Goal: Transaction & Acquisition: Purchase product/service

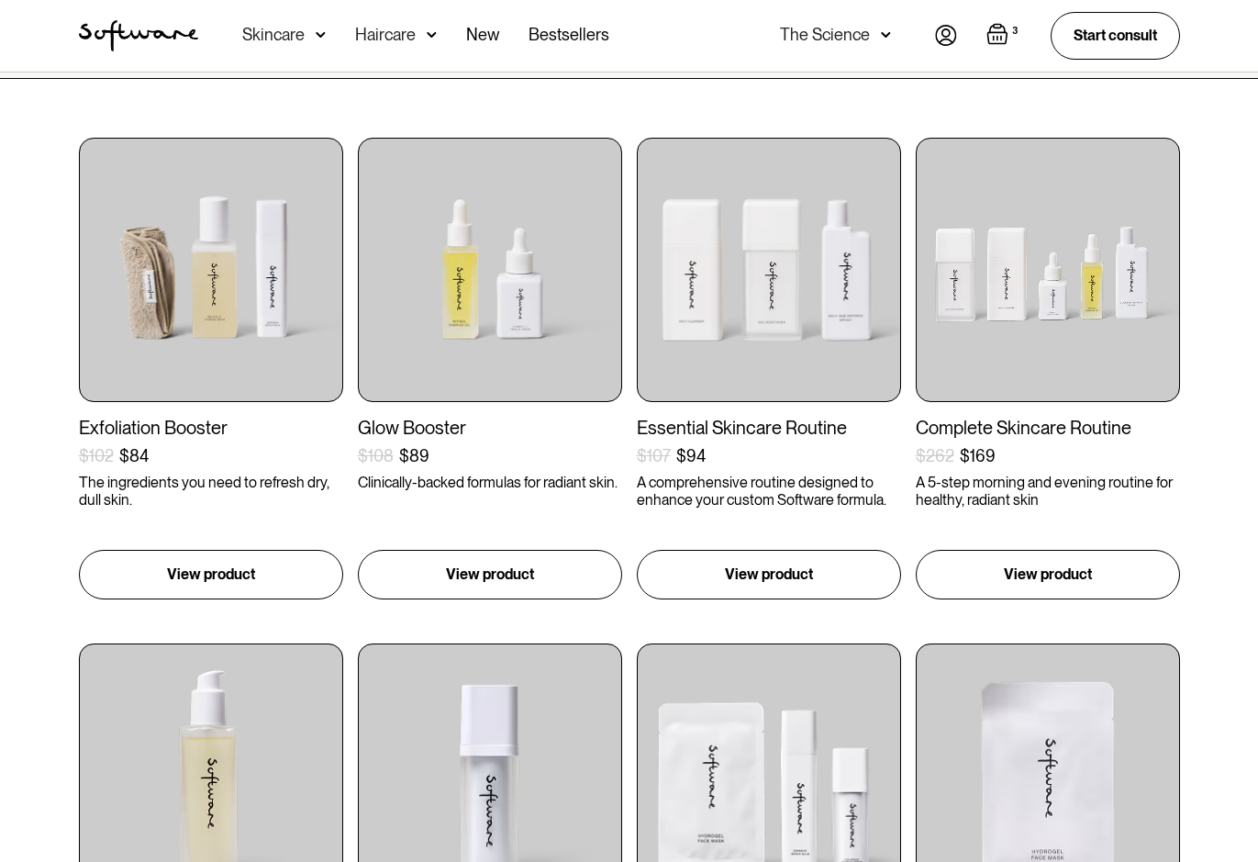
scroll to position [275, 0]
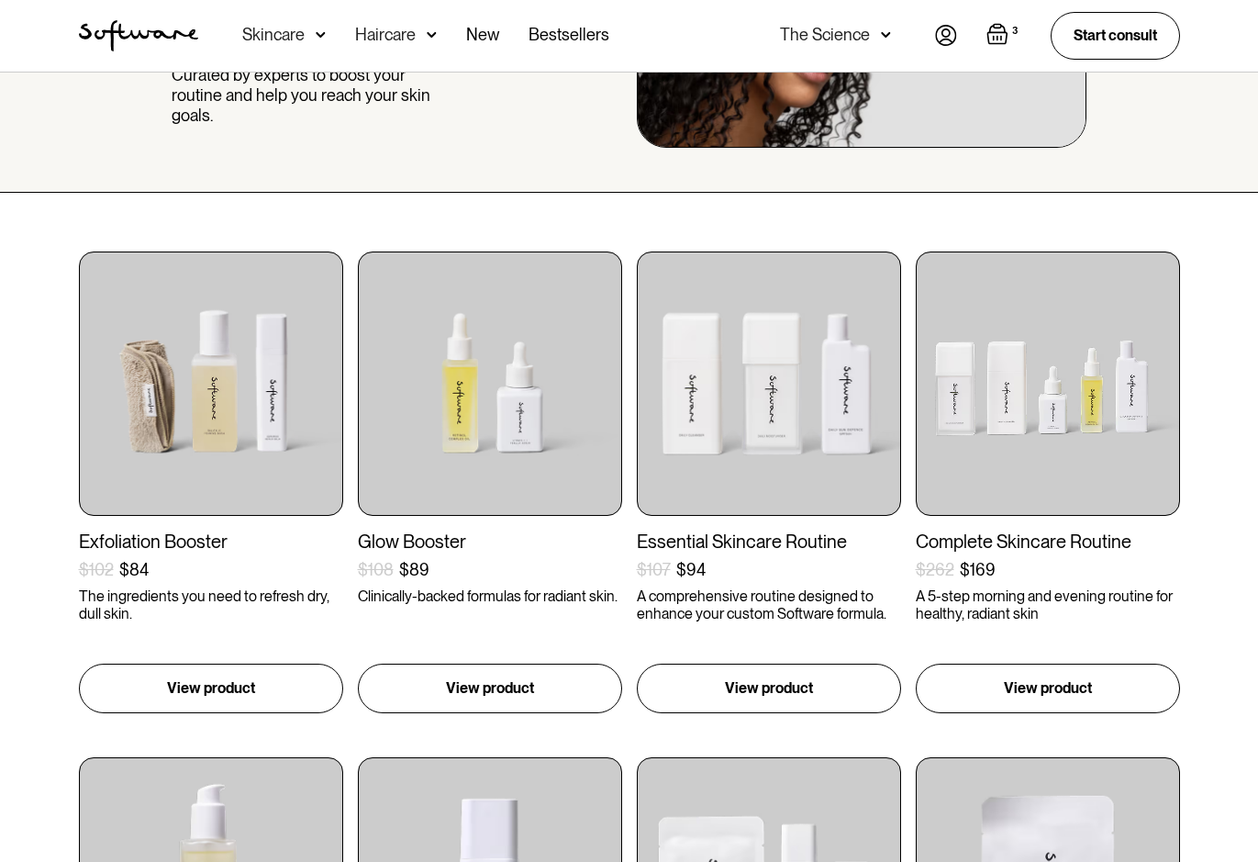
scroll to position [184, 0]
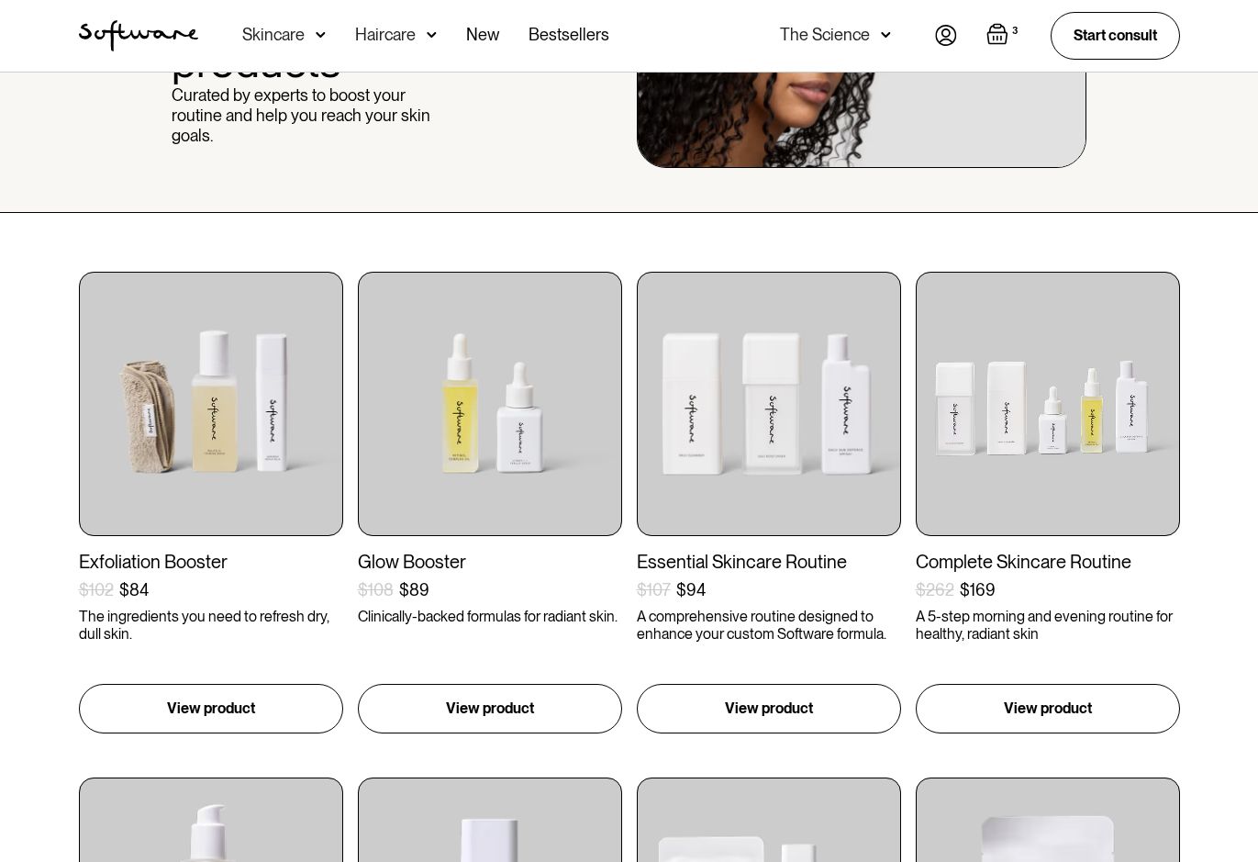
click at [989, 28] on img "Open cart containing 3 items" at bounding box center [998, 34] width 22 height 22
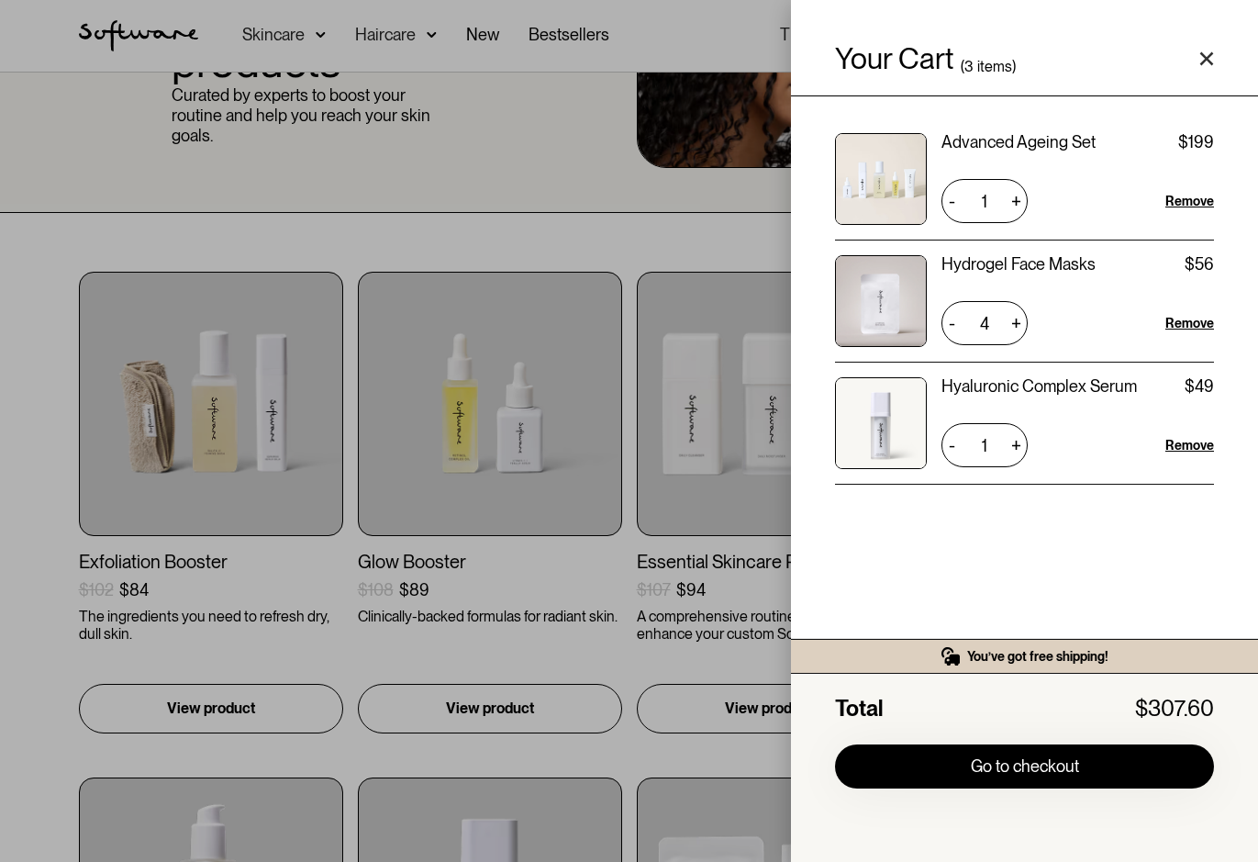
click at [1017, 200] on div "+" at bounding box center [1016, 200] width 23 height 29
type input "2"
click at [485, 203] on div "Your Cart ( 3 items) Advanced Ageing Set $199 $398 2 + - Remove Hydrogel Face M…" at bounding box center [629, 431] width 1258 height 862
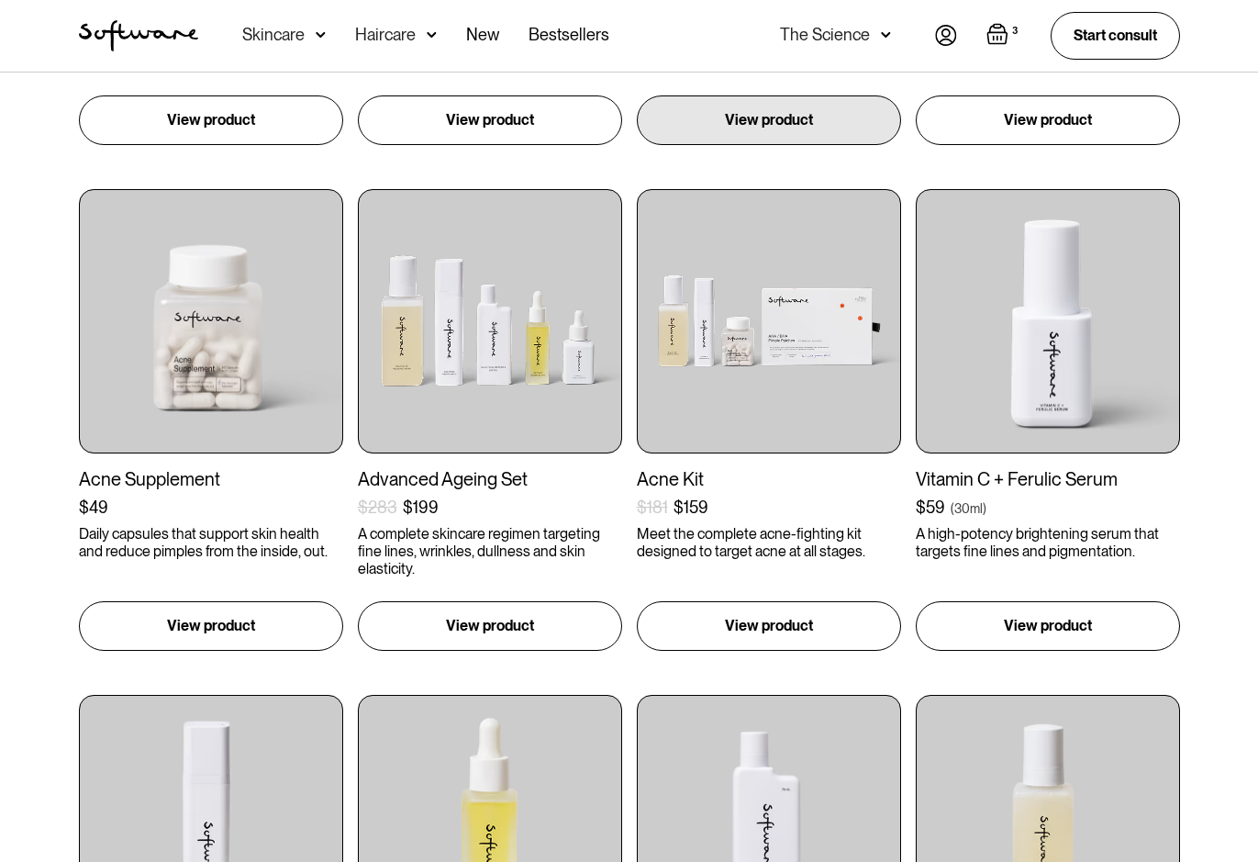
scroll to position [1285, 0]
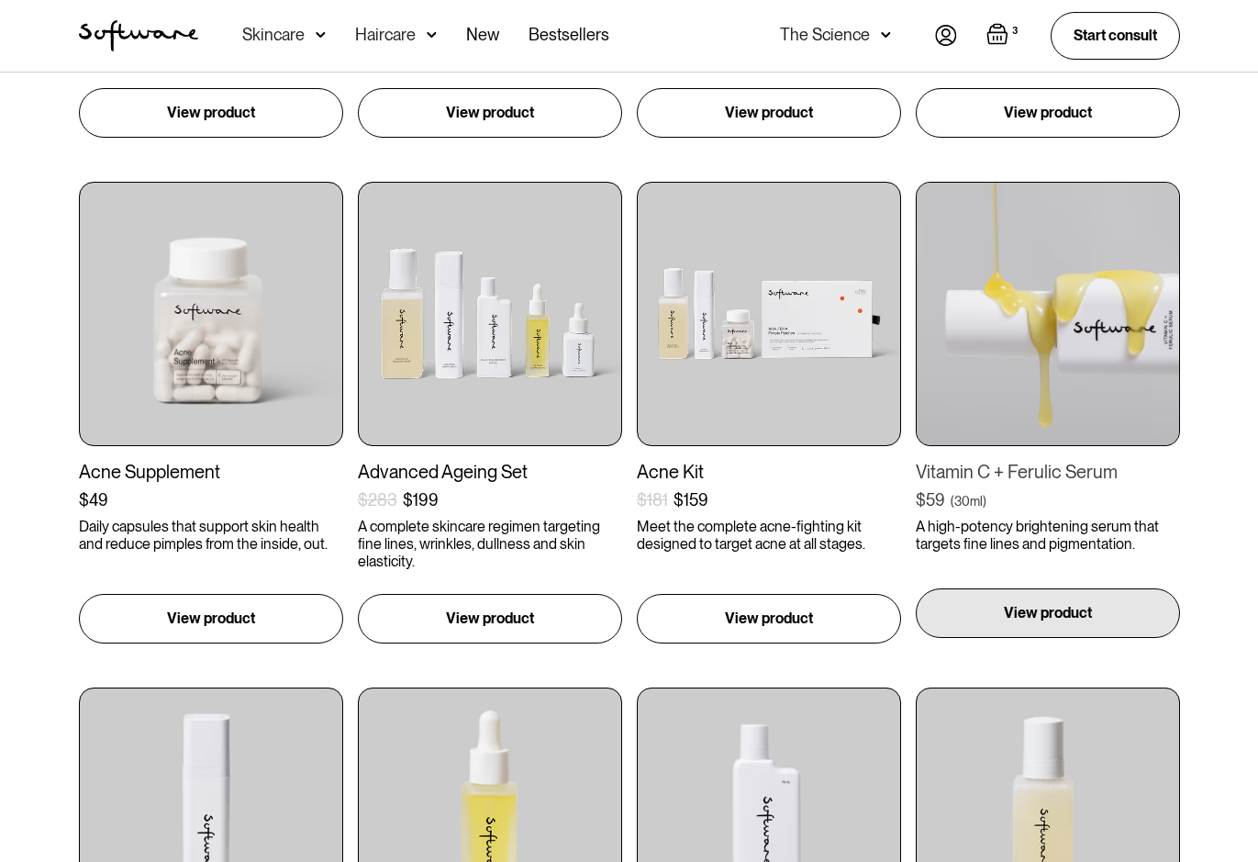
click at [1051, 626] on div "View product" at bounding box center [1048, 613] width 264 height 50
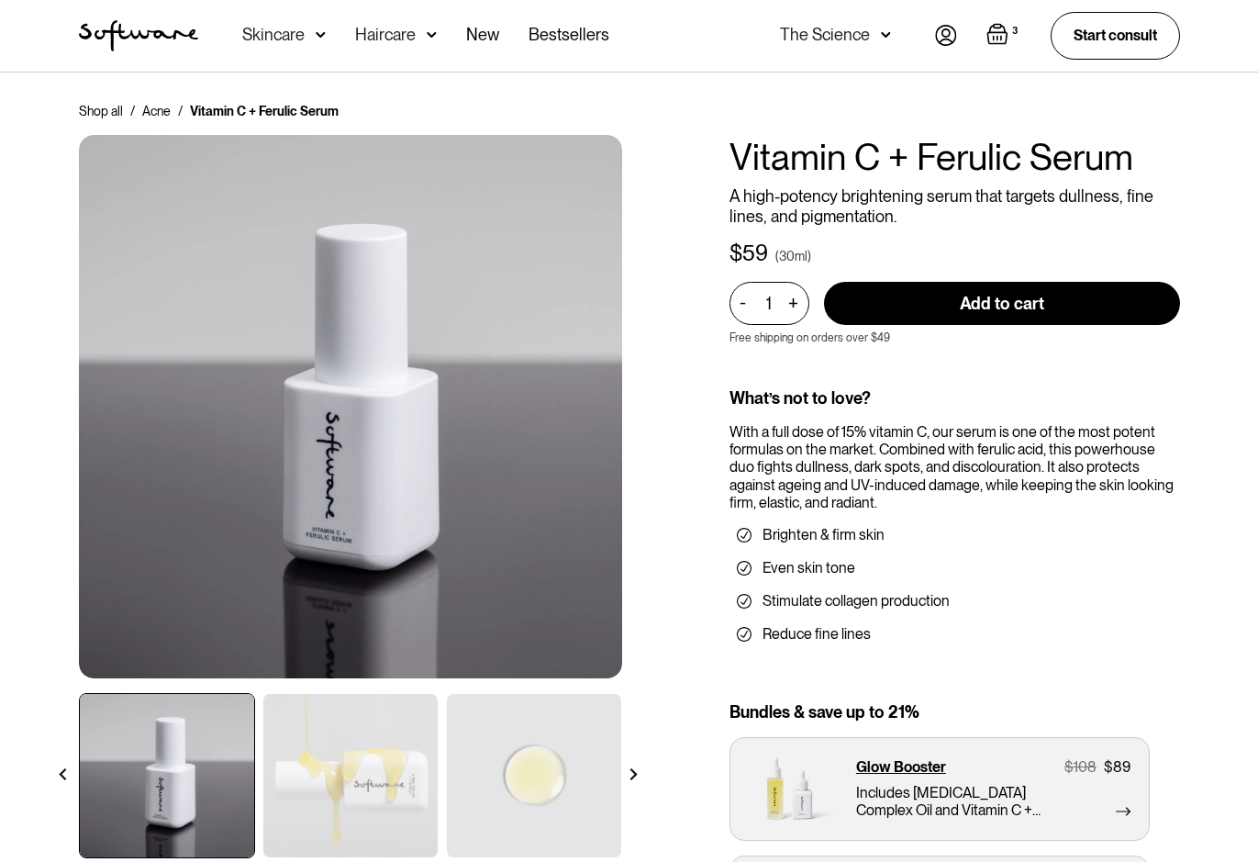
click at [794, 299] on div "+" at bounding box center [794, 303] width 20 height 21
type input "2"
click at [904, 299] on input "Add to cart" at bounding box center [1002, 303] width 356 height 43
type input "Add to cart"
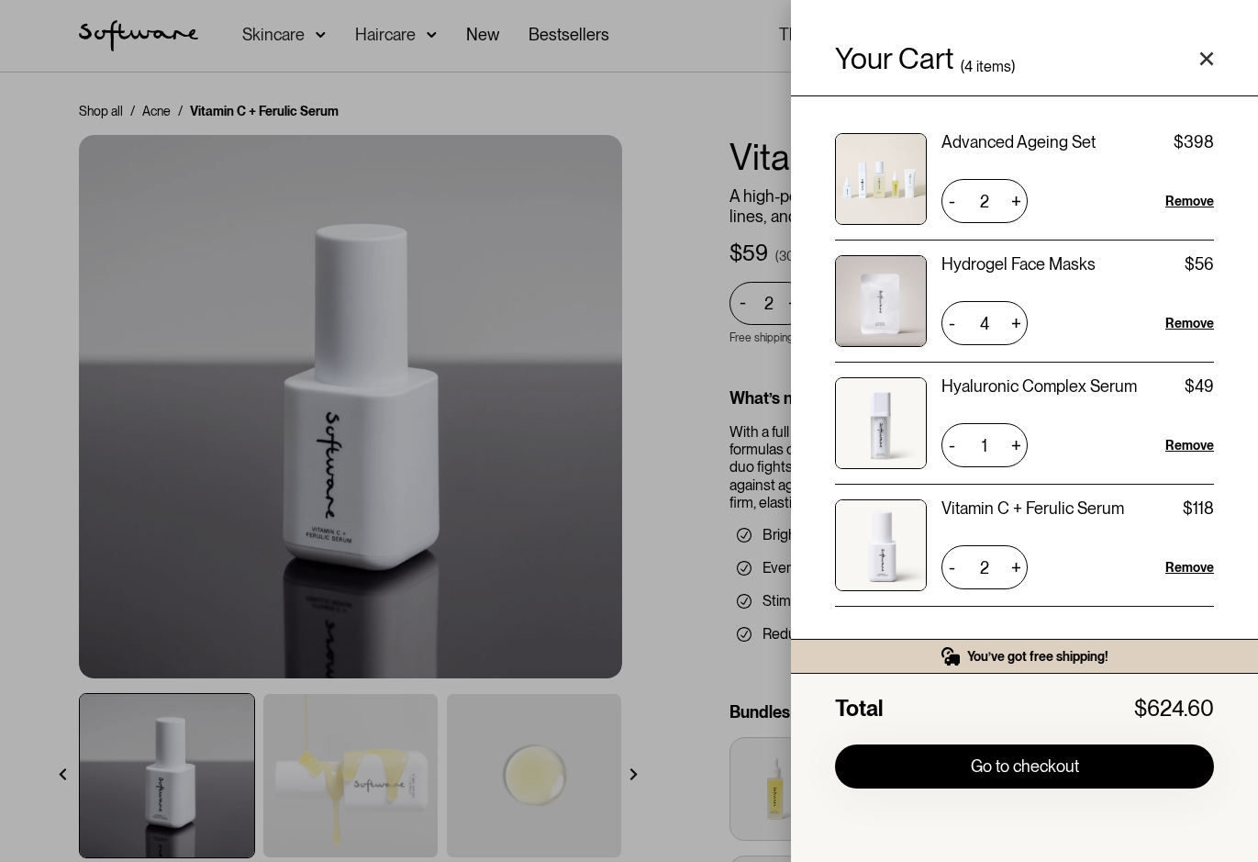
click at [255, 36] on div "Your Cart ( 4 items) Advanced Ageing Set $199 $398 2 + - Remove Hydrogel Face M…" at bounding box center [629, 431] width 1258 height 862
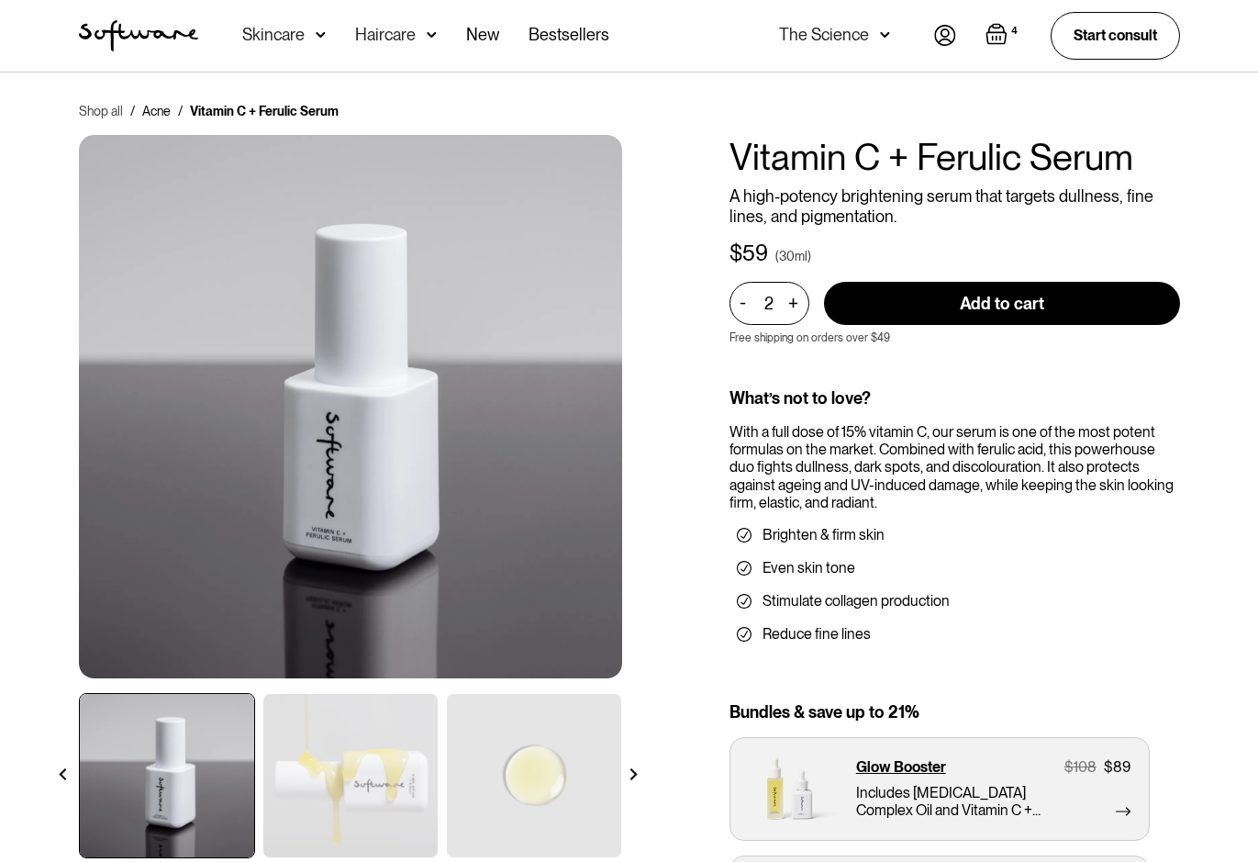
click at [100, 111] on link "Shop all" at bounding box center [101, 111] width 44 height 18
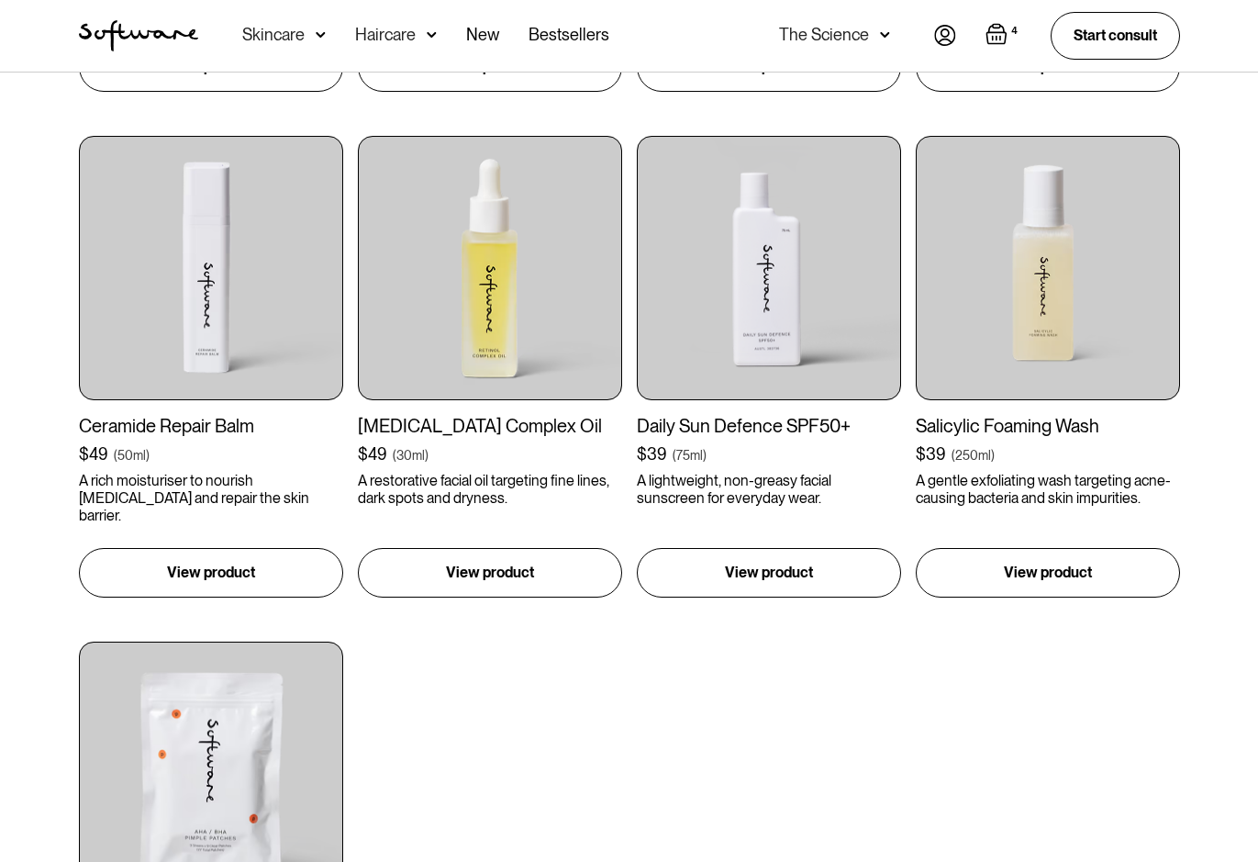
scroll to position [1835, 0]
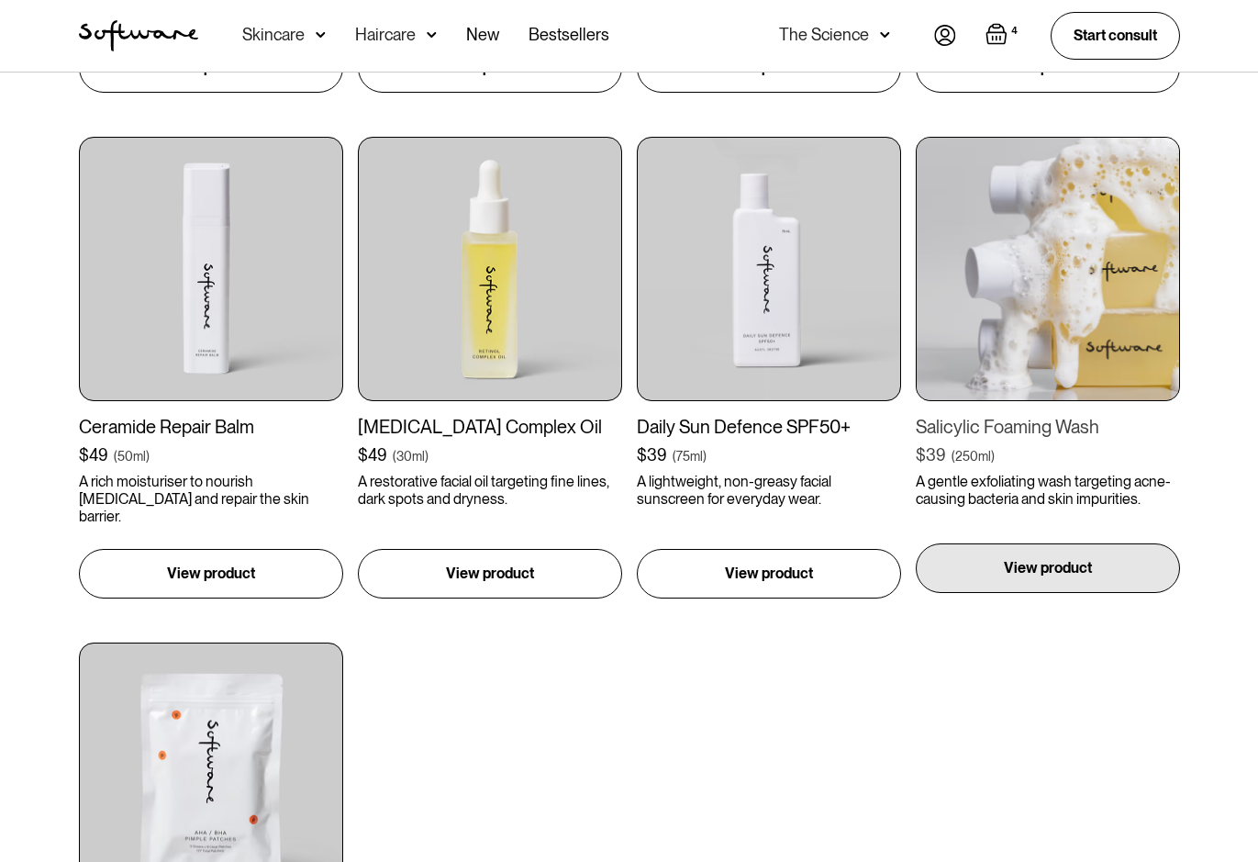
click at [999, 560] on div "View product" at bounding box center [1048, 568] width 264 height 50
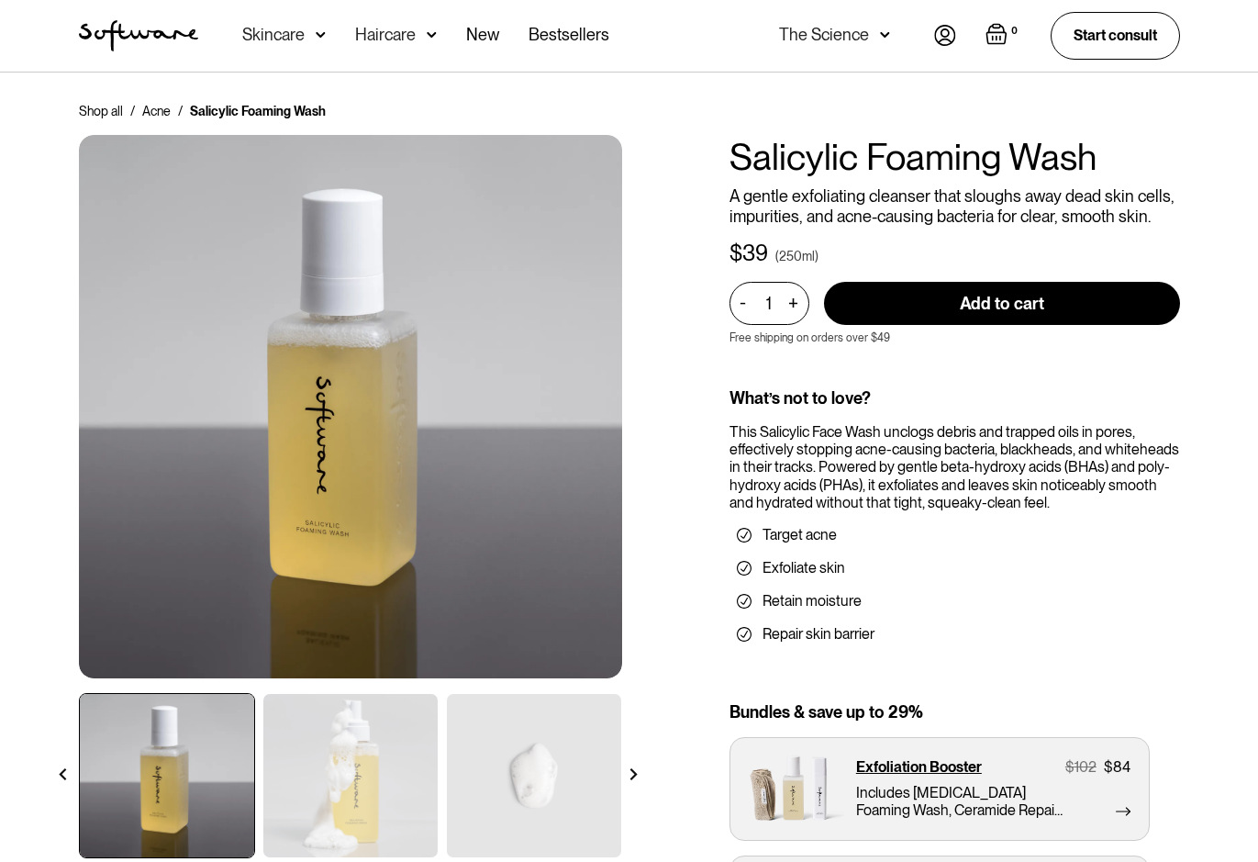
click at [876, 301] on input "Add to cart" at bounding box center [1002, 303] width 356 height 43
click at [991, 30] on img "Open cart containing 4 items" at bounding box center [997, 34] width 22 height 22
type input "Add to cart"
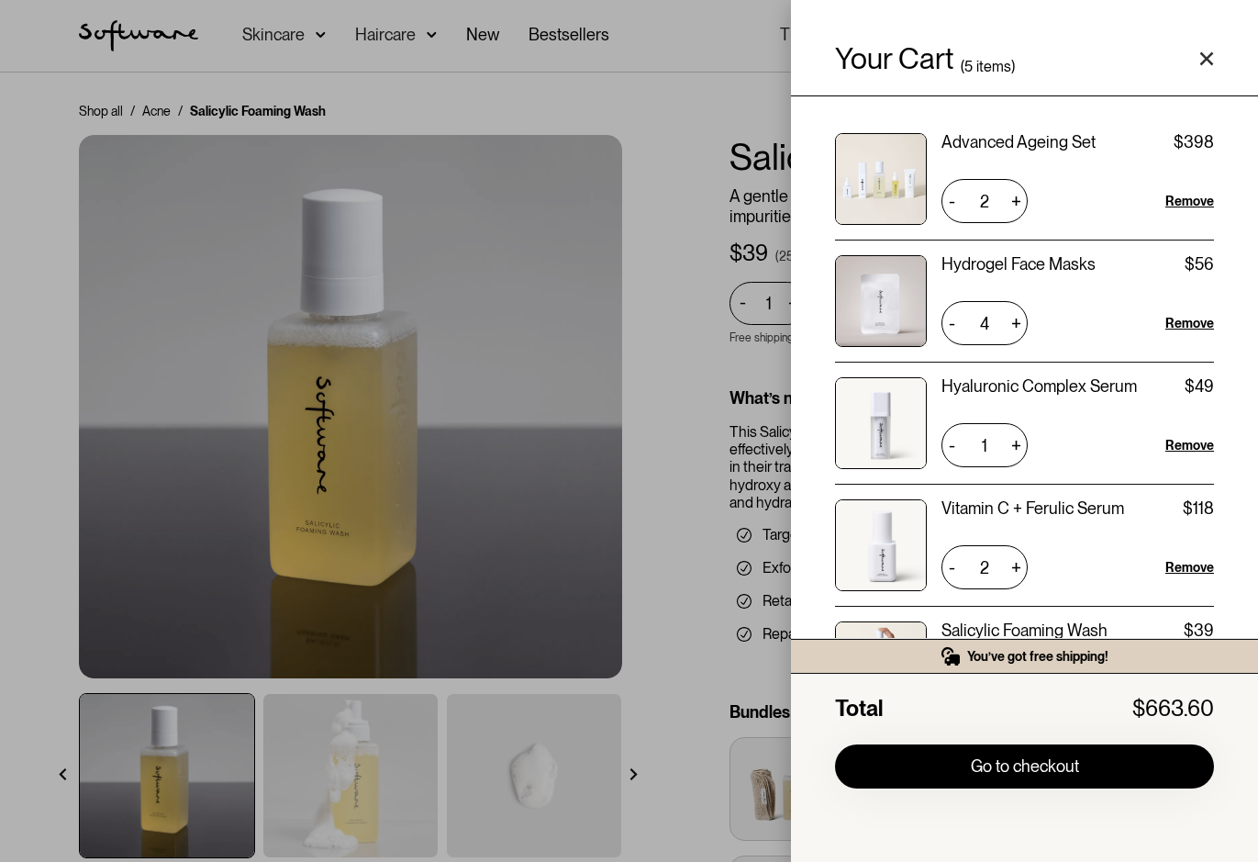
scroll to position [55, 0]
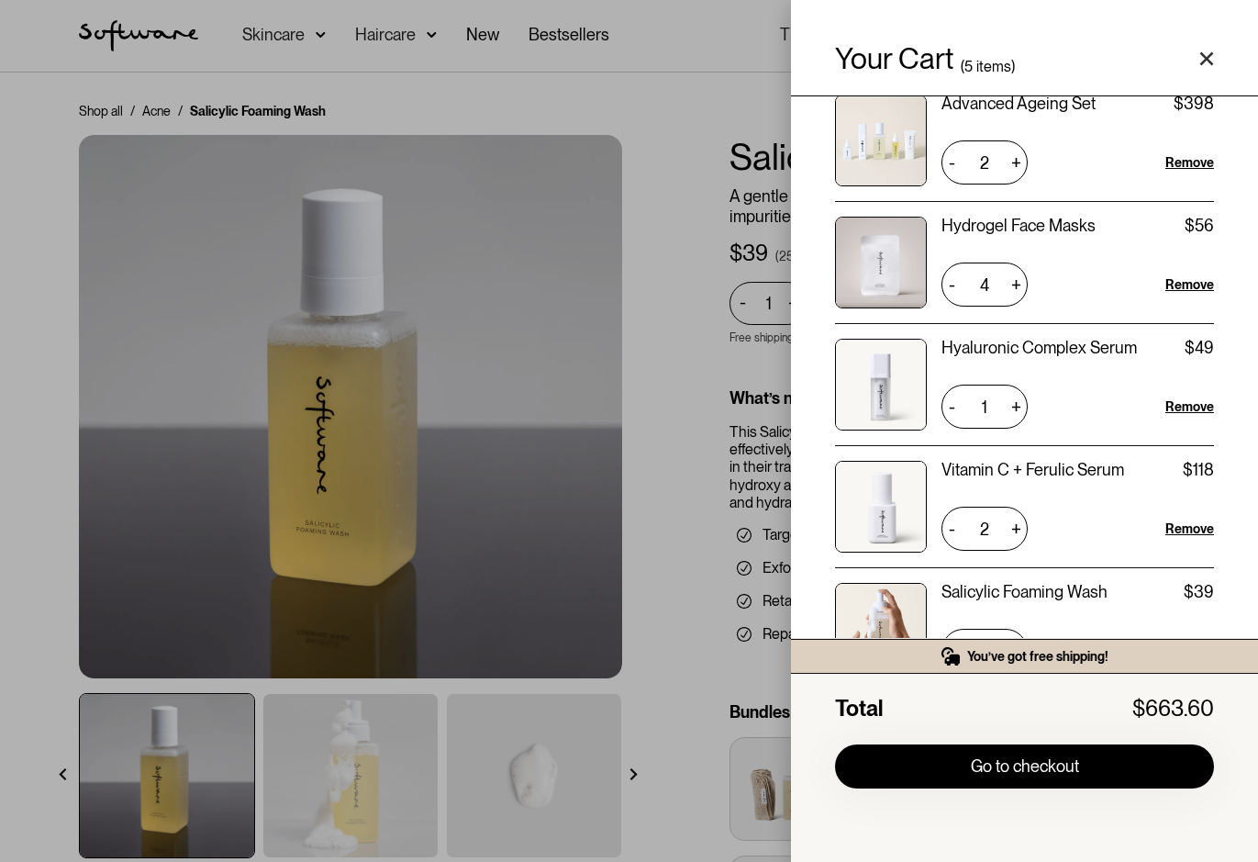
click at [1015, 270] on div "+" at bounding box center [1016, 284] width 23 height 29
type input "8"
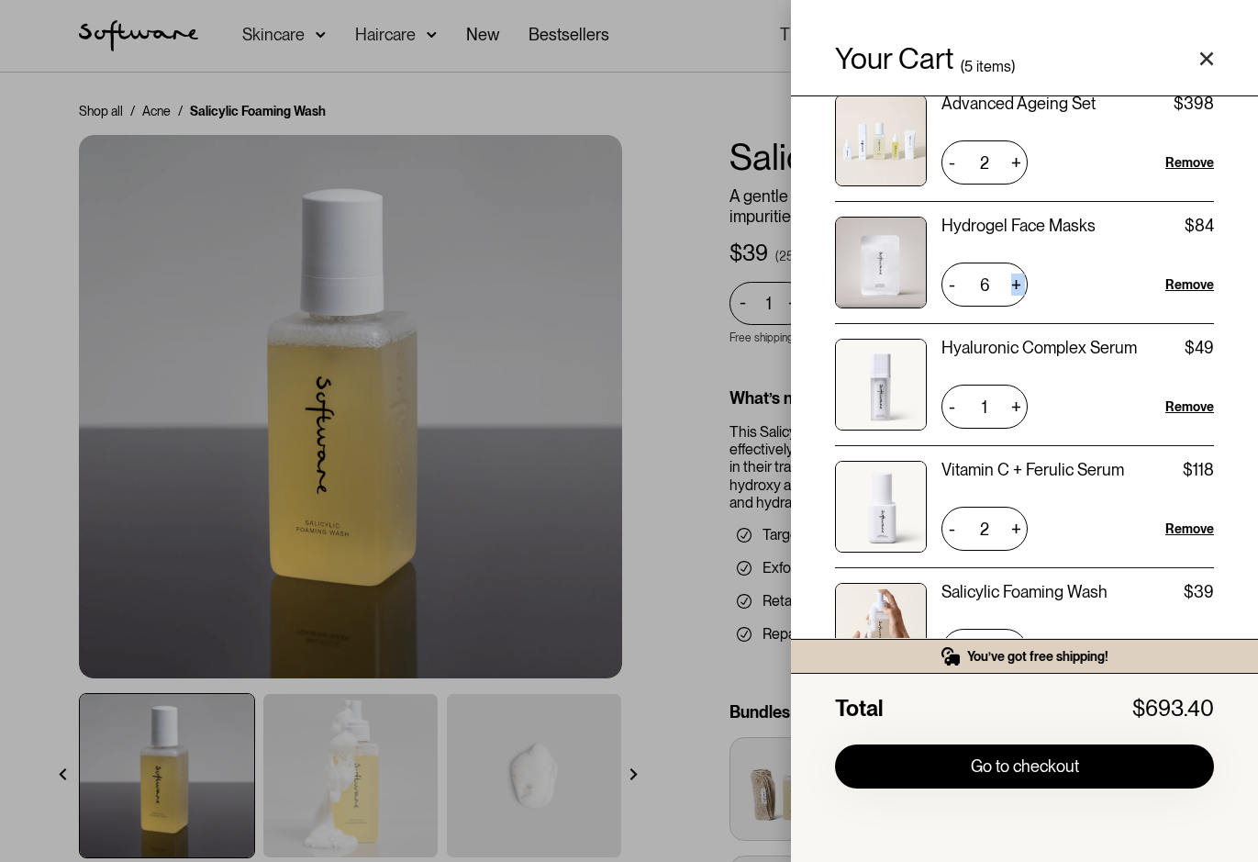
click at [1015, 270] on div "+" at bounding box center [1016, 284] width 23 height 29
type input "7"
click at [1015, 270] on div "+" at bounding box center [1016, 284] width 23 height 29
type input "9"
click at [1015, 270] on div "+" at bounding box center [1016, 284] width 23 height 29
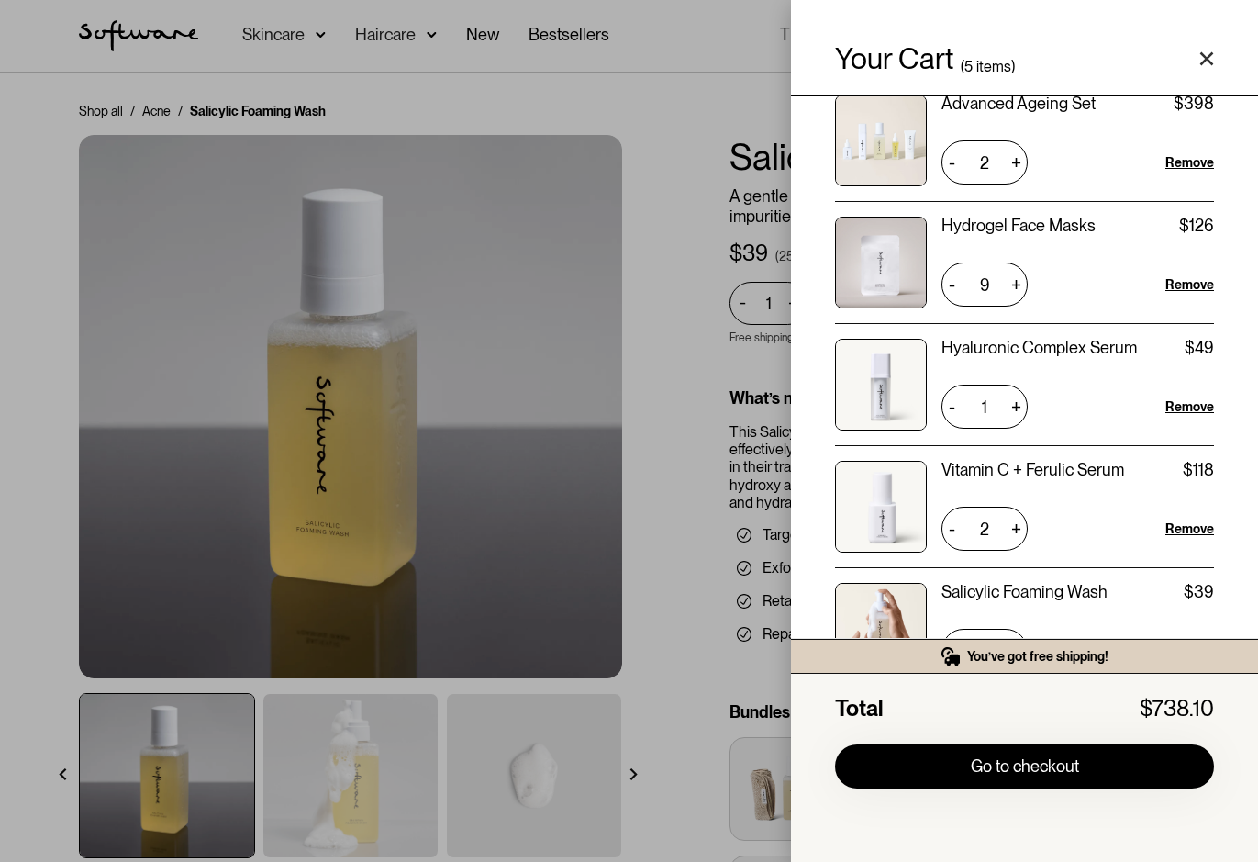
type input "10"
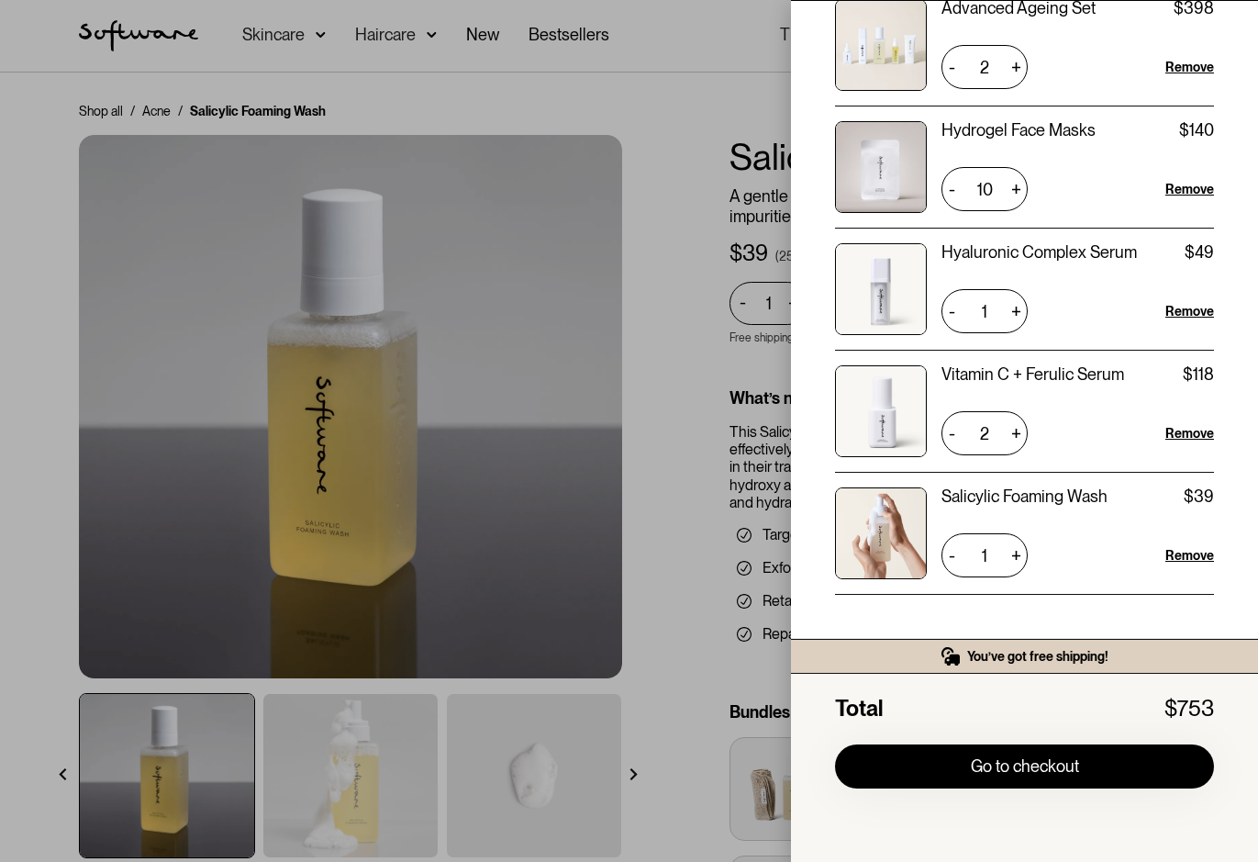
scroll to position [96, 0]
click at [954, 429] on div "-" at bounding box center [952, 432] width 20 height 29
type input "1"
click at [1177, 552] on div "Remove" at bounding box center [1190, 554] width 49 height 18
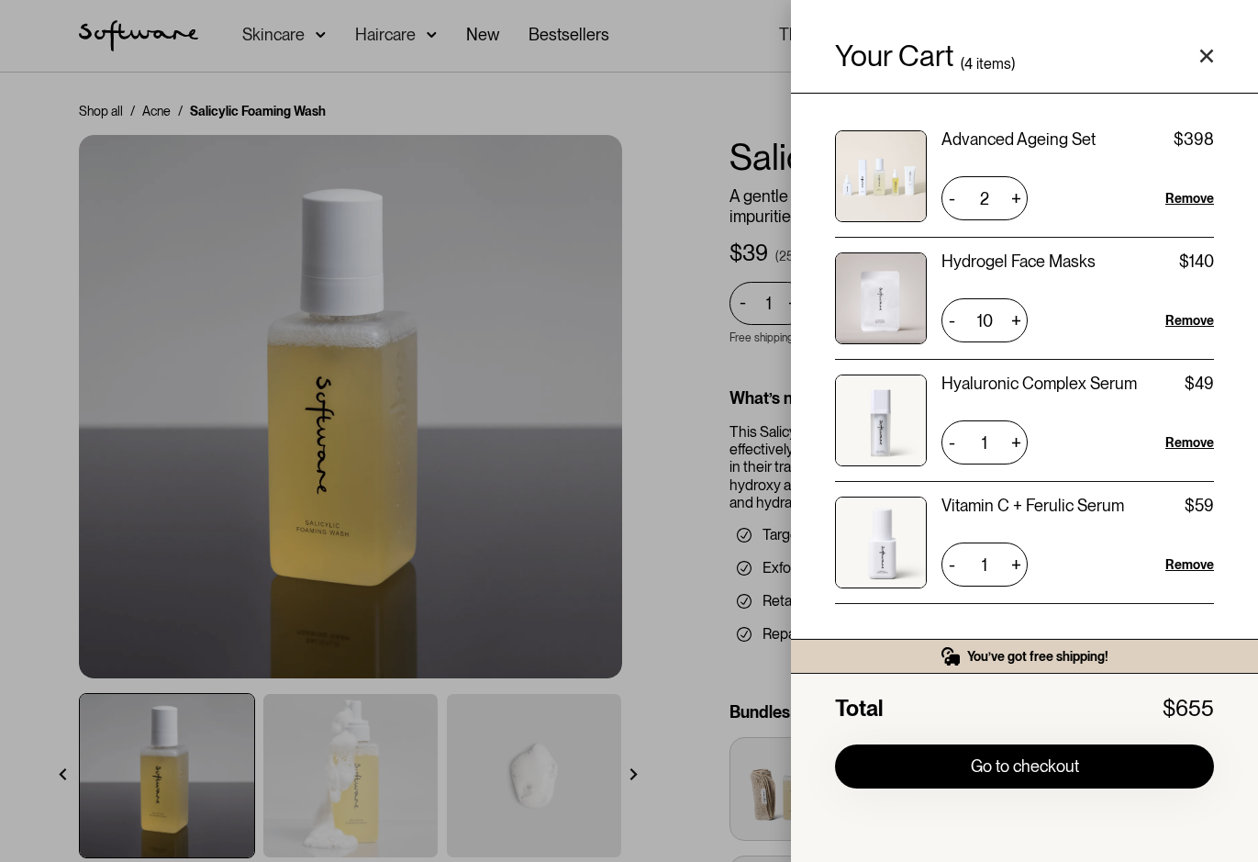
scroll to position [0, 0]
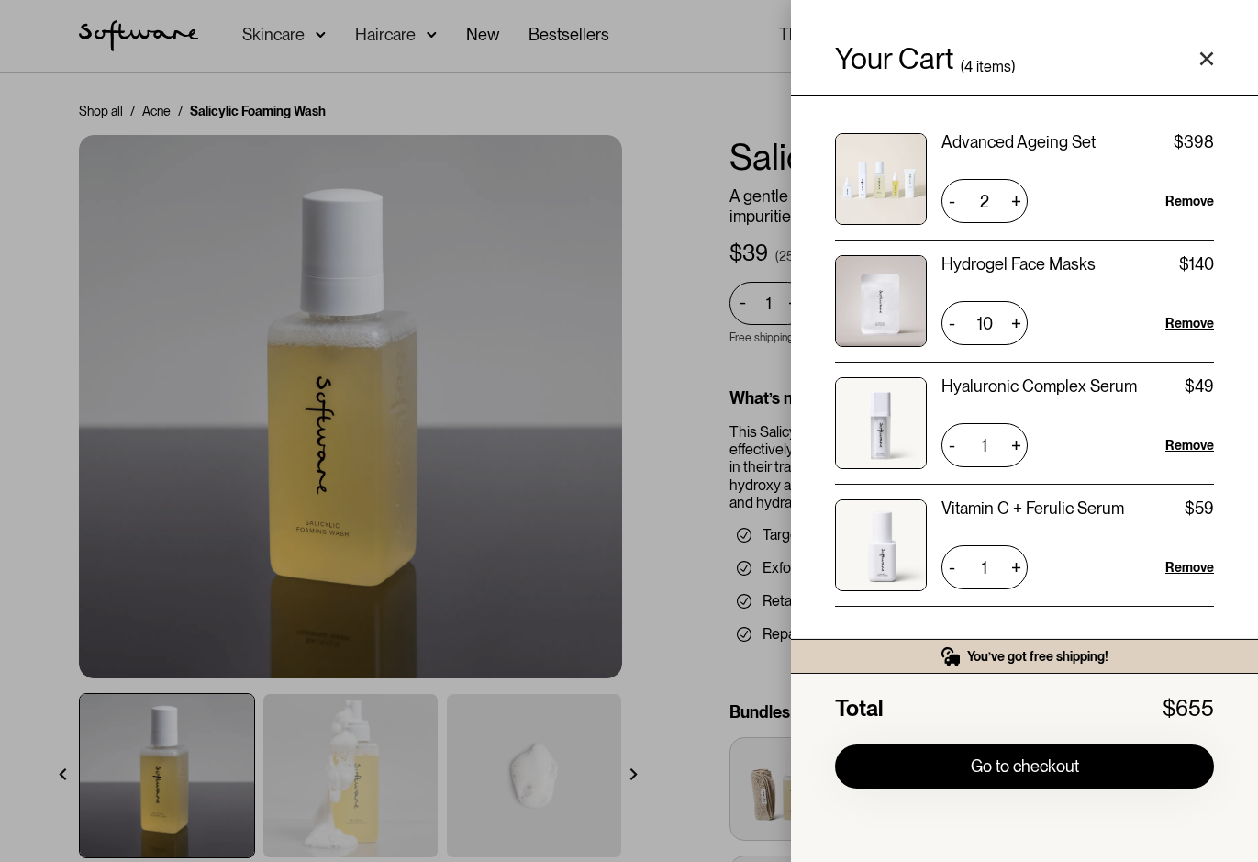
click at [656, 160] on div "Your Cart ( 4 items) Advanced Ageing Set $199 $398 2 + - Remove Hydrogel Face M…" at bounding box center [629, 431] width 1258 height 862
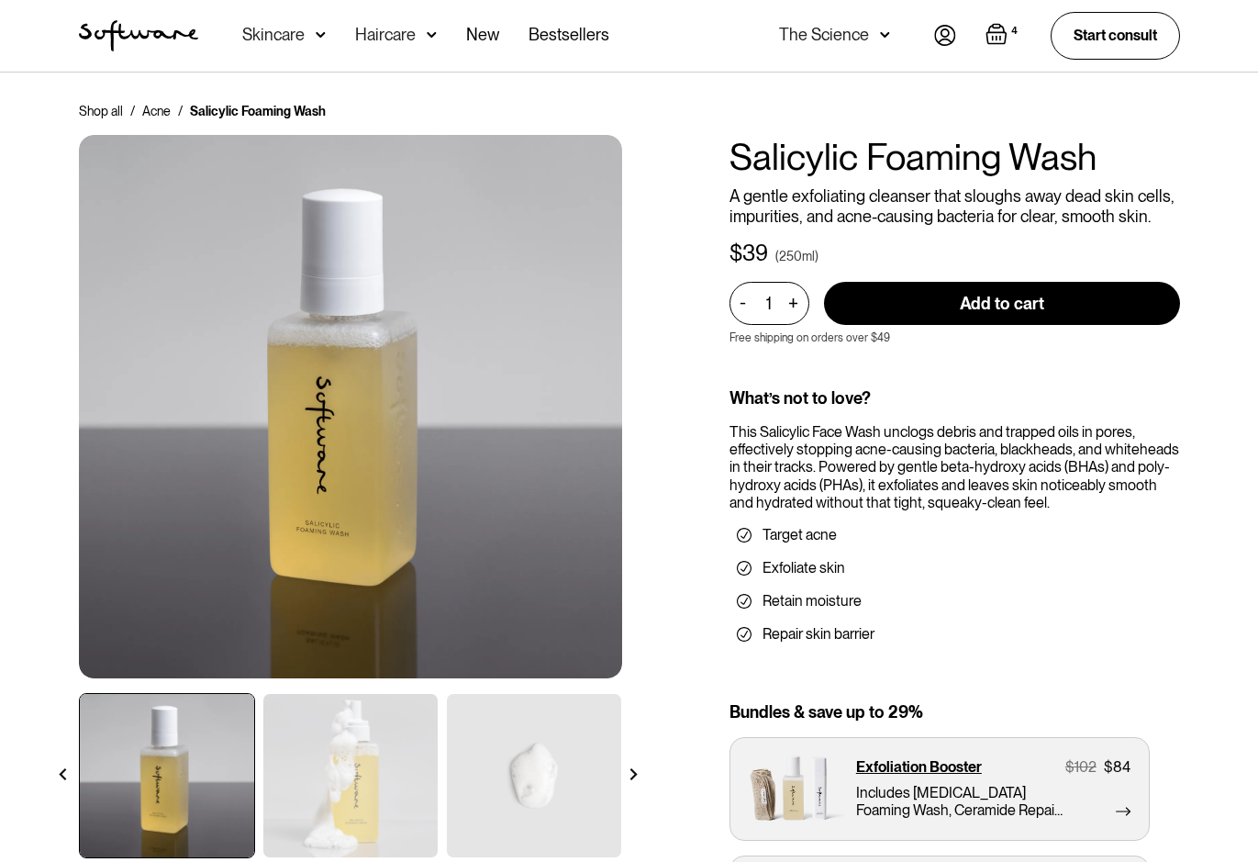
click at [1002, 29] on img "Open cart containing 4 items" at bounding box center [997, 34] width 22 height 22
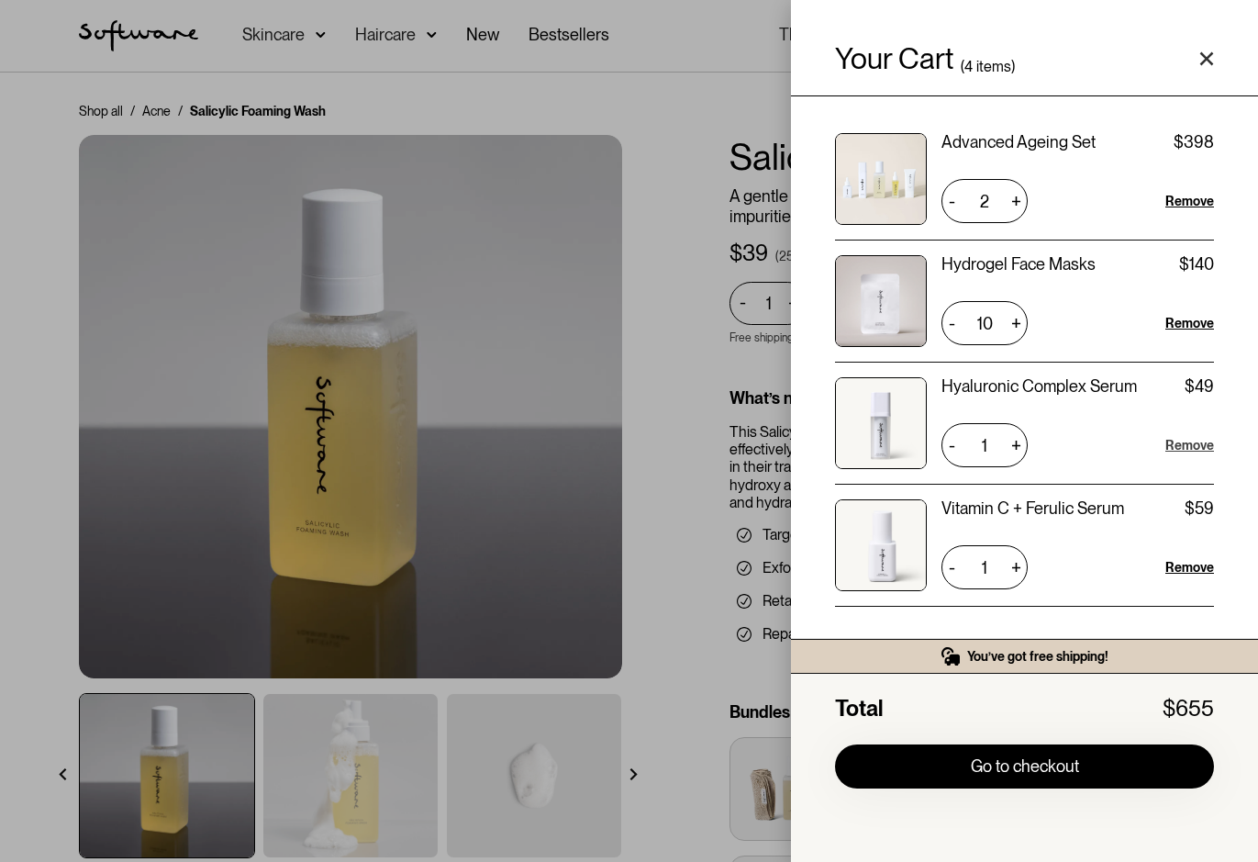
click at [1188, 443] on div "Remove" at bounding box center [1190, 445] width 49 height 18
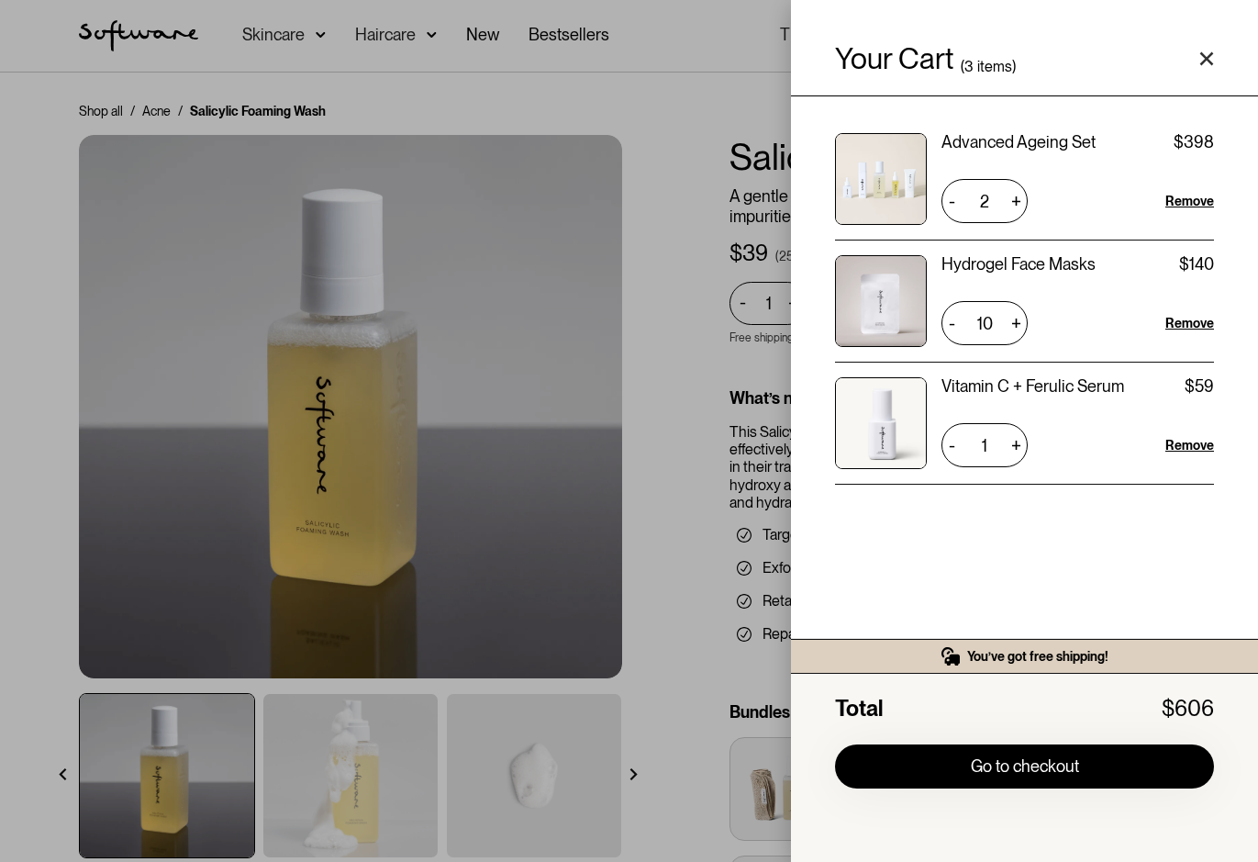
click at [630, 340] on div "Your Cart ( 3 items) Advanced Ageing Set $199 $398 2 + - Remove Hydrogel Face M…" at bounding box center [629, 431] width 1258 height 862
